Goal: Information Seeking & Learning: Learn about a topic

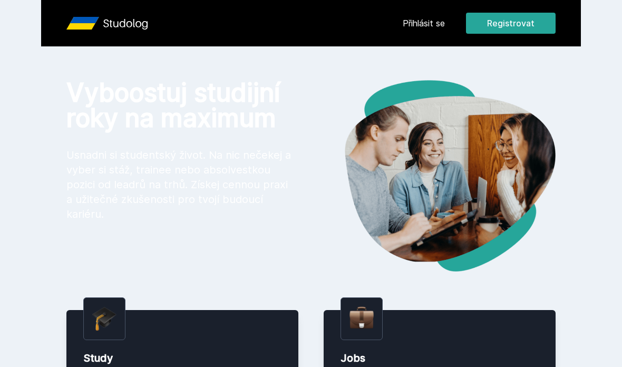
click at [411, 24] on link "Přihlásit se" at bounding box center [424, 23] width 42 height 13
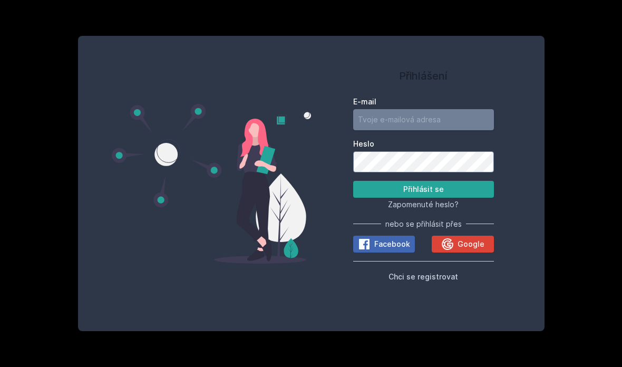
click at [451, 130] on input "E-mail" at bounding box center [423, 119] width 141 height 21
type input "mikt12@vse.cz"
click at [454, 198] on button "Přihlásit se" at bounding box center [423, 189] width 141 height 17
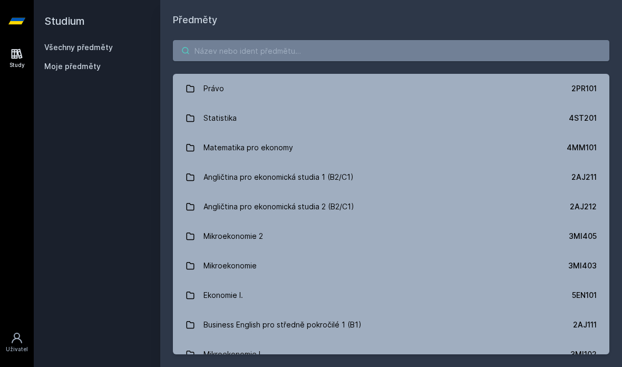
click at [569, 53] on input "search" at bounding box center [391, 50] width 437 height 21
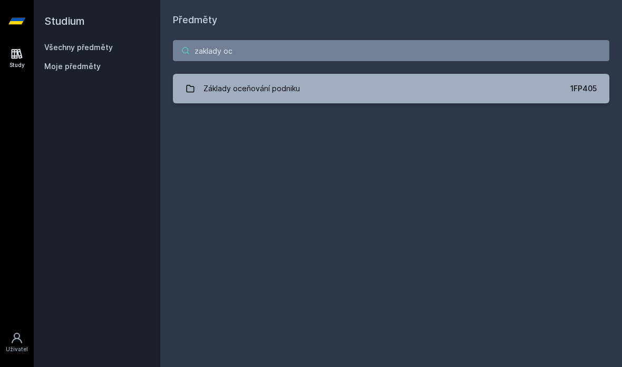
type input "zaklady oc"
click at [478, 81] on link "Základy oceňování podniku 1FP405" at bounding box center [391, 89] width 437 height 30
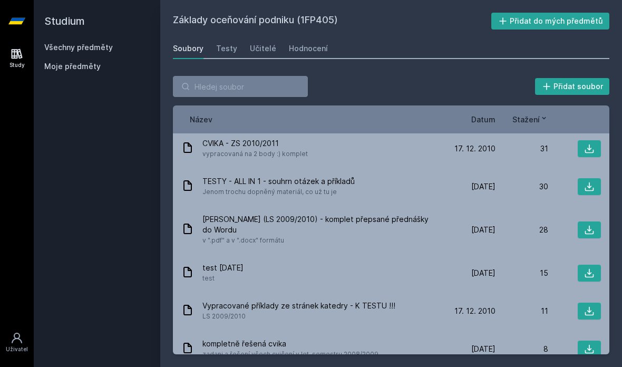
scroll to position [122, 0]
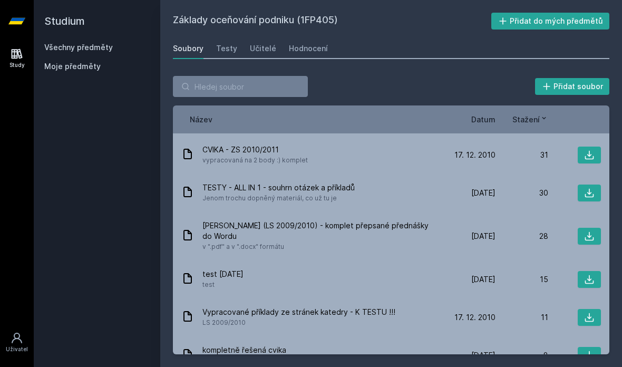
click at [592, 231] on icon at bounding box center [589, 236] width 11 height 11
click at [590, 232] on icon at bounding box center [589, 236] width 9 height 9
